Goal: Transaction & Acquisition: Purchase product/service

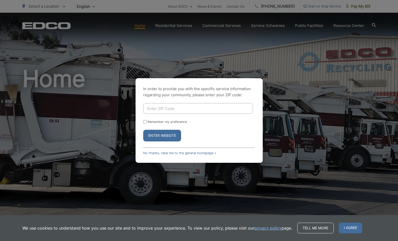
click at [155, 108] on input "Enter ZIP Code" at bounding box center [198, 108] width 110 height 11
type input "92014"
click at [144, 123] on input "Remember my preference" at bounding box center [144, 121] width 3 height 3
checkbox input "true"
click at [199, 141] on div "Enter Website" at bounding box center [199, 136] width 112 height 12
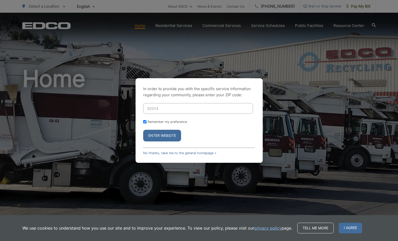
click at [147, 81] on div "In order to provide you with the specific service information regarding your co…" at bounding box center [199, 120] width 127 height 85
drag, startPoint x: 116, startPoint y: 57, endPoint x: 110, endPoint y: 44, distance: 13.8
click at [107, 41] on div "In order to provide you with the specific service information regarding your co…" at bounding box center [199, 120] width 398 height 241
click at [351, 227] on span "I agree" at bounding box center [350, 228] width 23 height 11
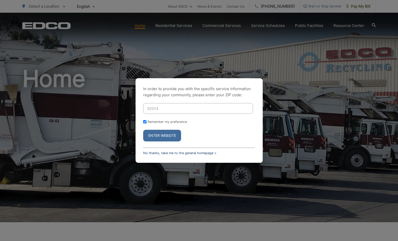
click at [171, 153] on link "No thanks, take me to the general homepage >" at bounding box center [179, 153] width 73 height 4
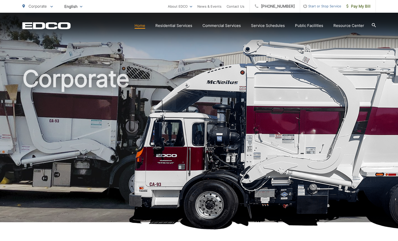
click at [373, 26] on icon at bounding box center [374, 25] width 4 height 4
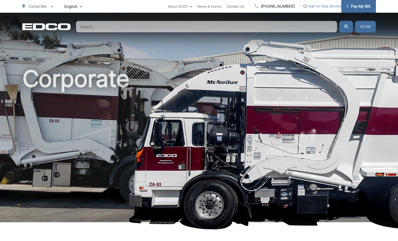
click at [363, 8] on span "Pay My Bill" at bounding box center [358, 6] width 24 height 6
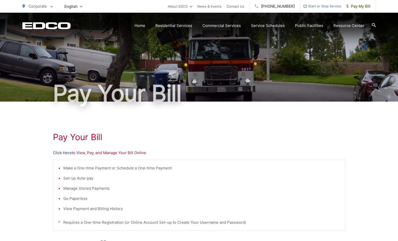
drag, startPoint x: 63, startPoint y: 154, endPoint x: 59, endPoint y: 154, distance: 3.3
